Goal: Information Seeking & Learning: Learn about a topic

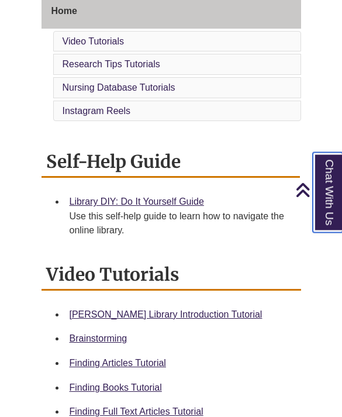
scroll to position [336, 0]
click at [97, 310] on link "Berntsen Library Introduction Tutorial" at bounding box center [166, 315] width 193 height 10
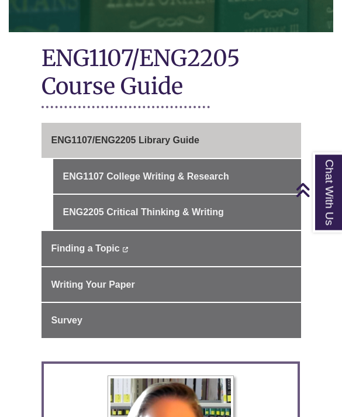
scroll to position [252, 0]
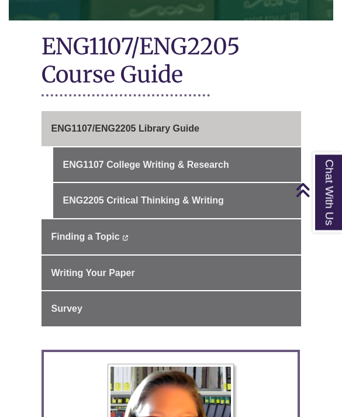
scroll to position [262, 0]
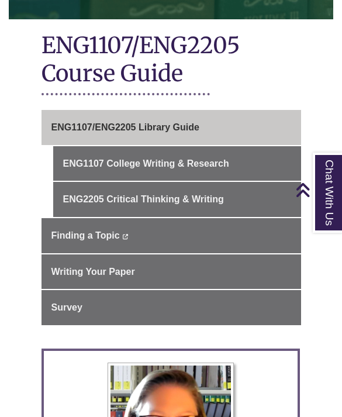
click at [67, 152] on link "ENG1107 College Writing & Research" at bounding box center [177, 163] width 248 height 35
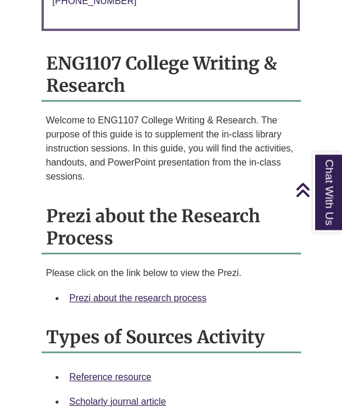
scroll to position [989, 0]
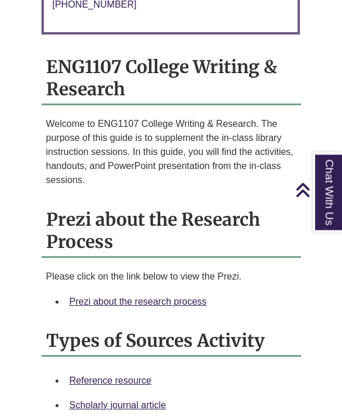
click at [107, 297] on link "Prezi about the research process" at bounding box center [139, 302] width 138 height 10
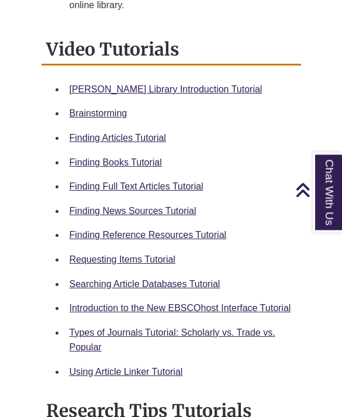
scroll to position [562, 0]
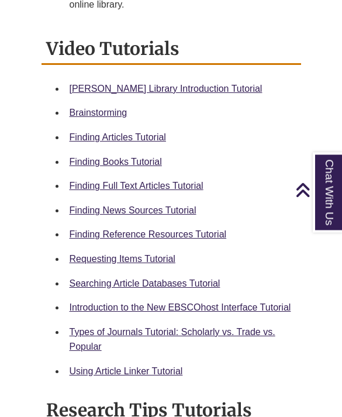
click at [214, 230] on link "Finding Reference Resources Tutorial" at bounding box center [148, 235] width 157 height 10
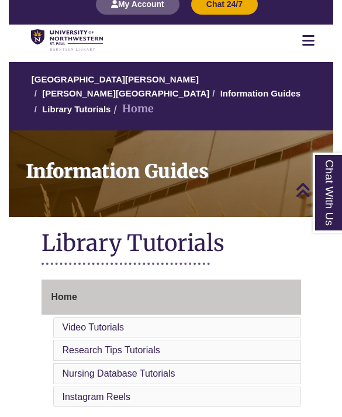
scroll to position [0, 0]
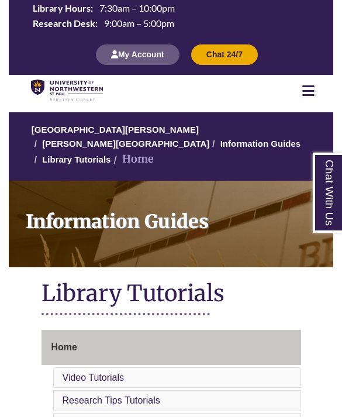
click at [85, 98] on img at bounding box center [67, 91] width 72 height 23
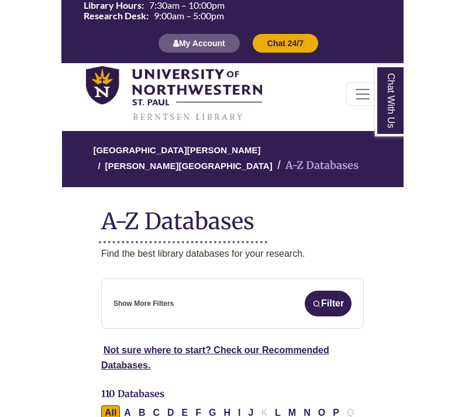
scroll to position [59, 0]
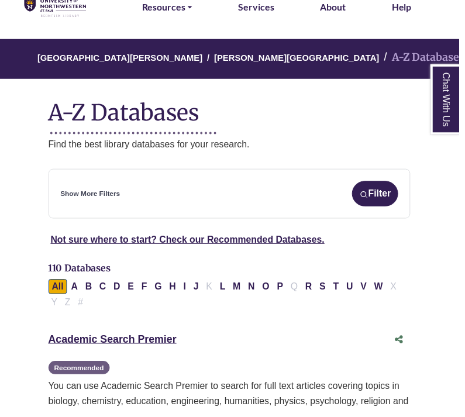
click at [312, 246] on link "Not sure where to start? Check our Recommended Databases." at bounding box center [190, 243] width 278 height 10
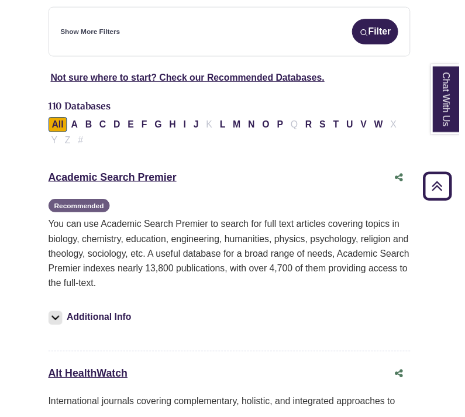
click at [285, 128] on button "P" at bounding box center [283, 126] width 13 height 15
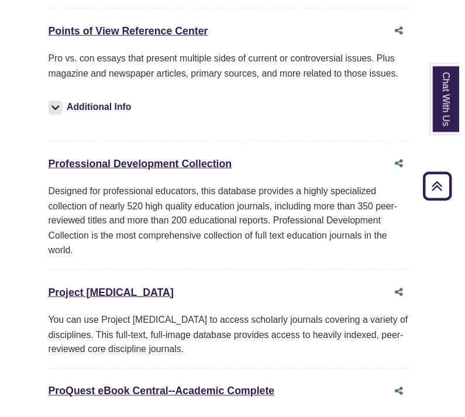
scroll to position [870, 0]
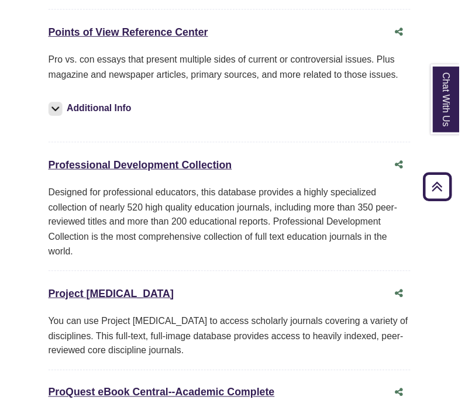
click at [70, 38] on link "Points of View Reference Center This link opens in a new window" at bounding box center [130, 32] width 162 height 12
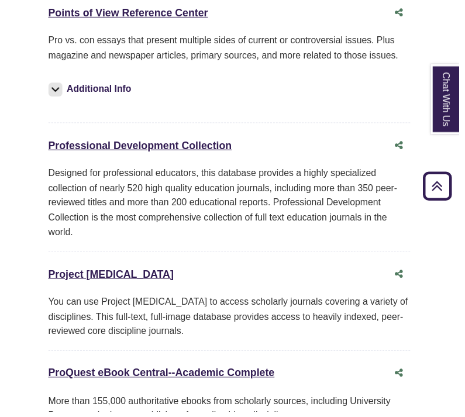
click at [80, 19] on link "Points of View Reference Center This link opens in a new window" at bounding box center [130, 13] width 162 height 12
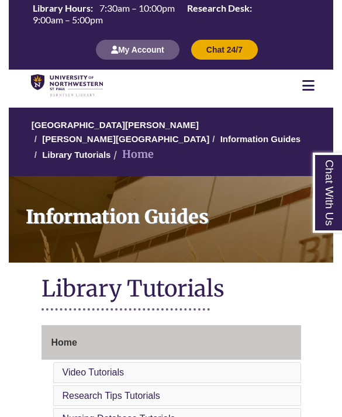
click at [65, 97] on img at bounding box center [67, 85] width 72 height 23
